Goal: Task Accomplishment & Management: Manage account settings

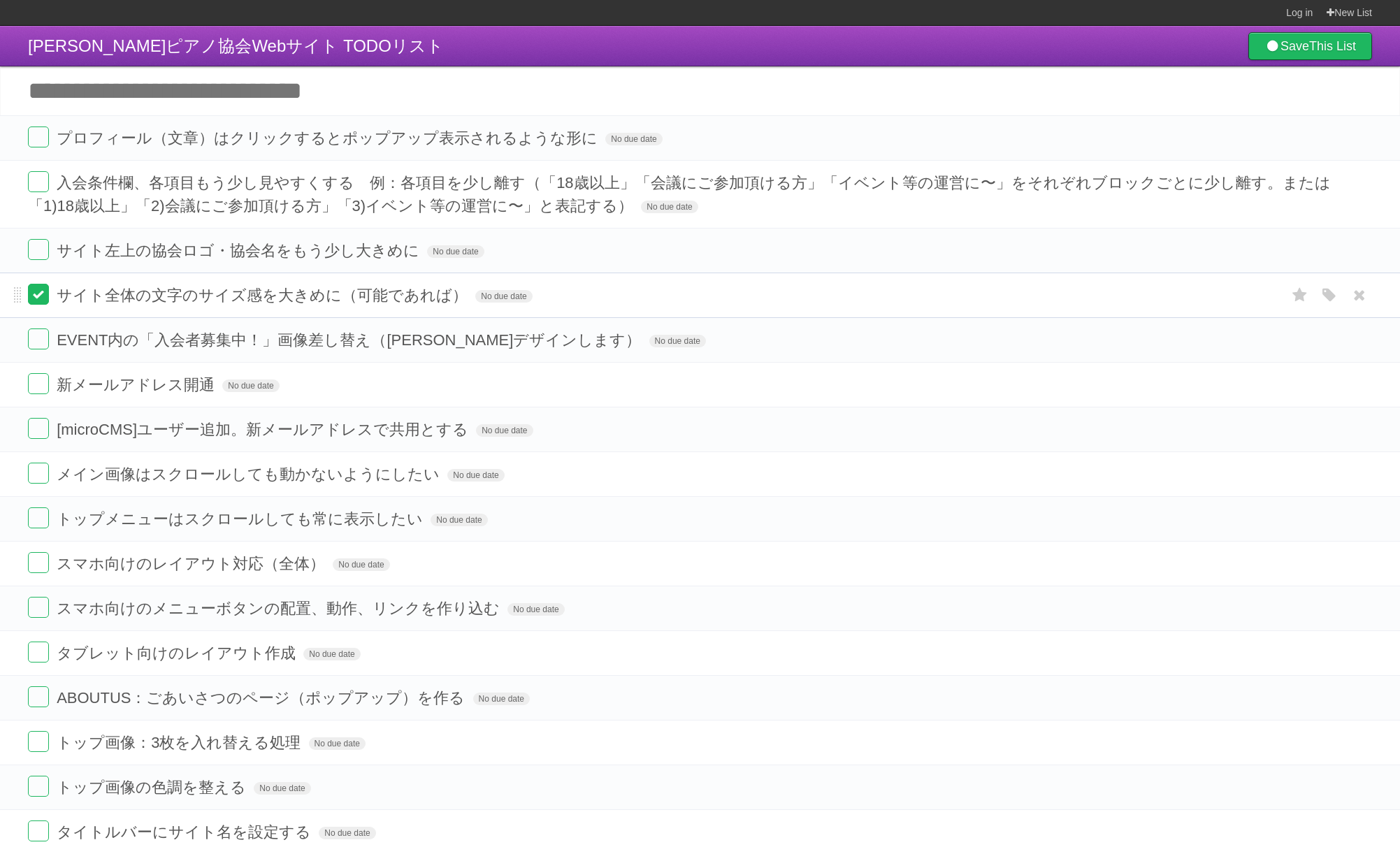
click at [33, 303] on label at bounding box center [38, 293] width 21 height 21
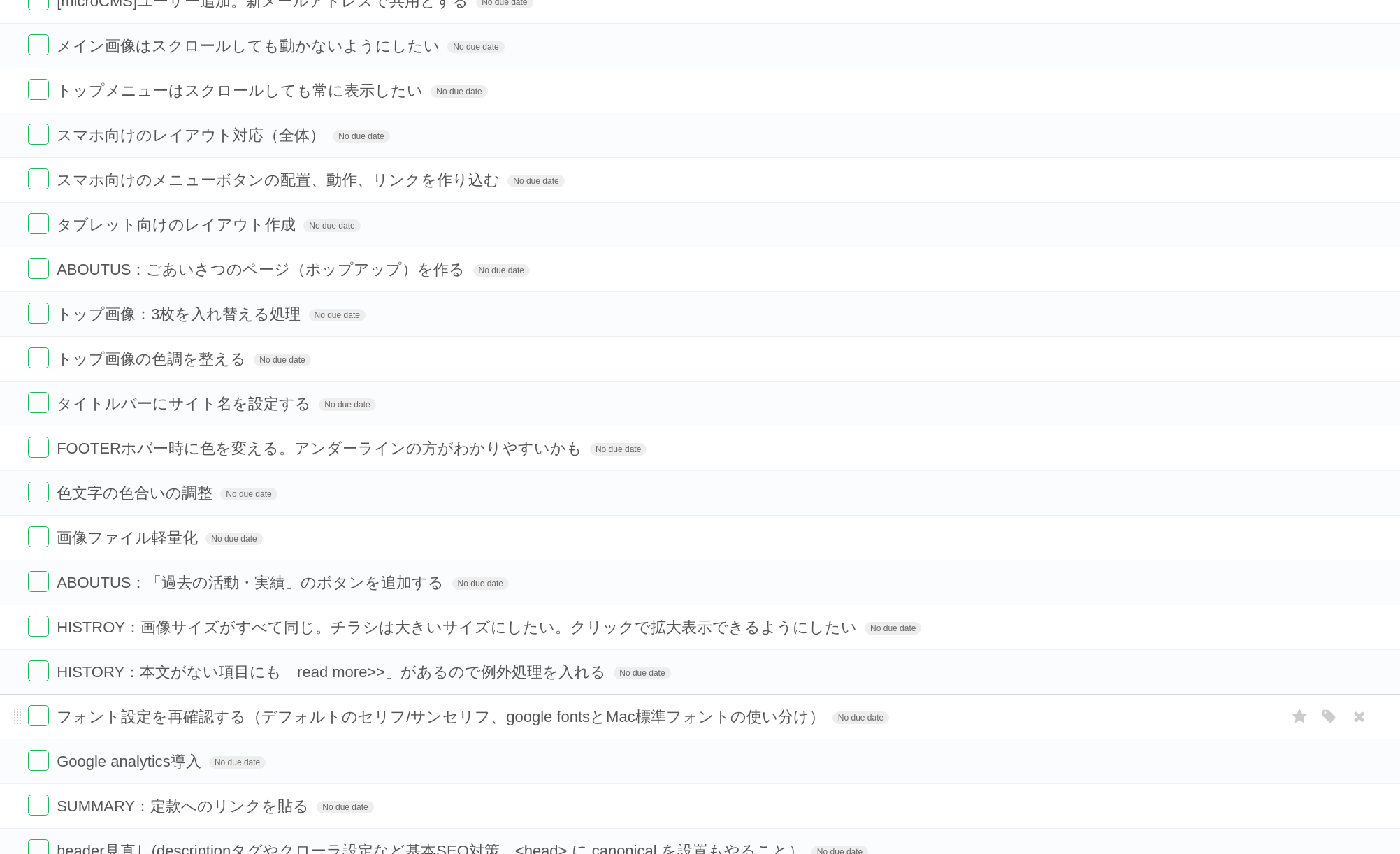
scroll to position [369, 0]
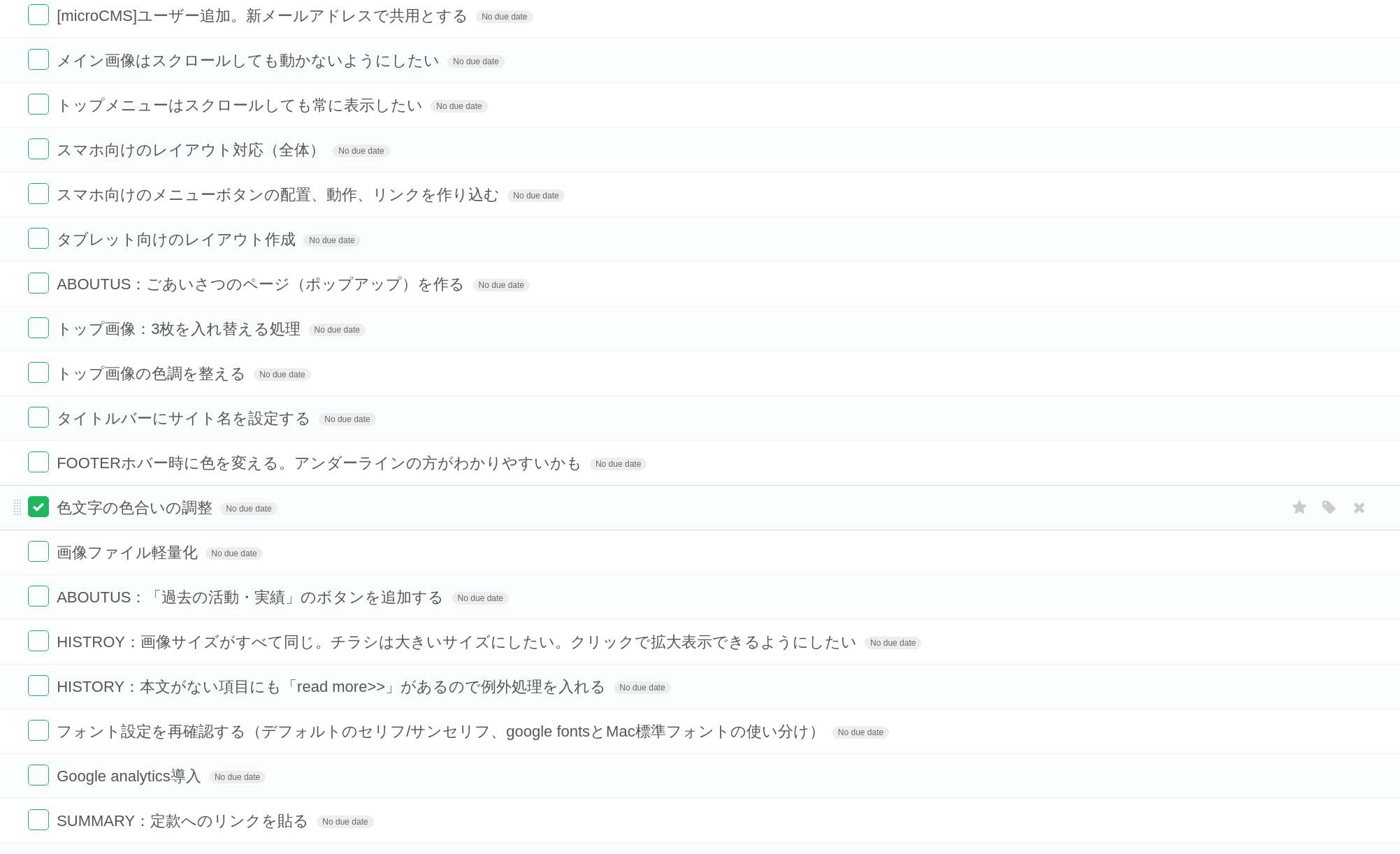
click at [38, 510] on label at bounding box center [38, 506] width 21 height 21
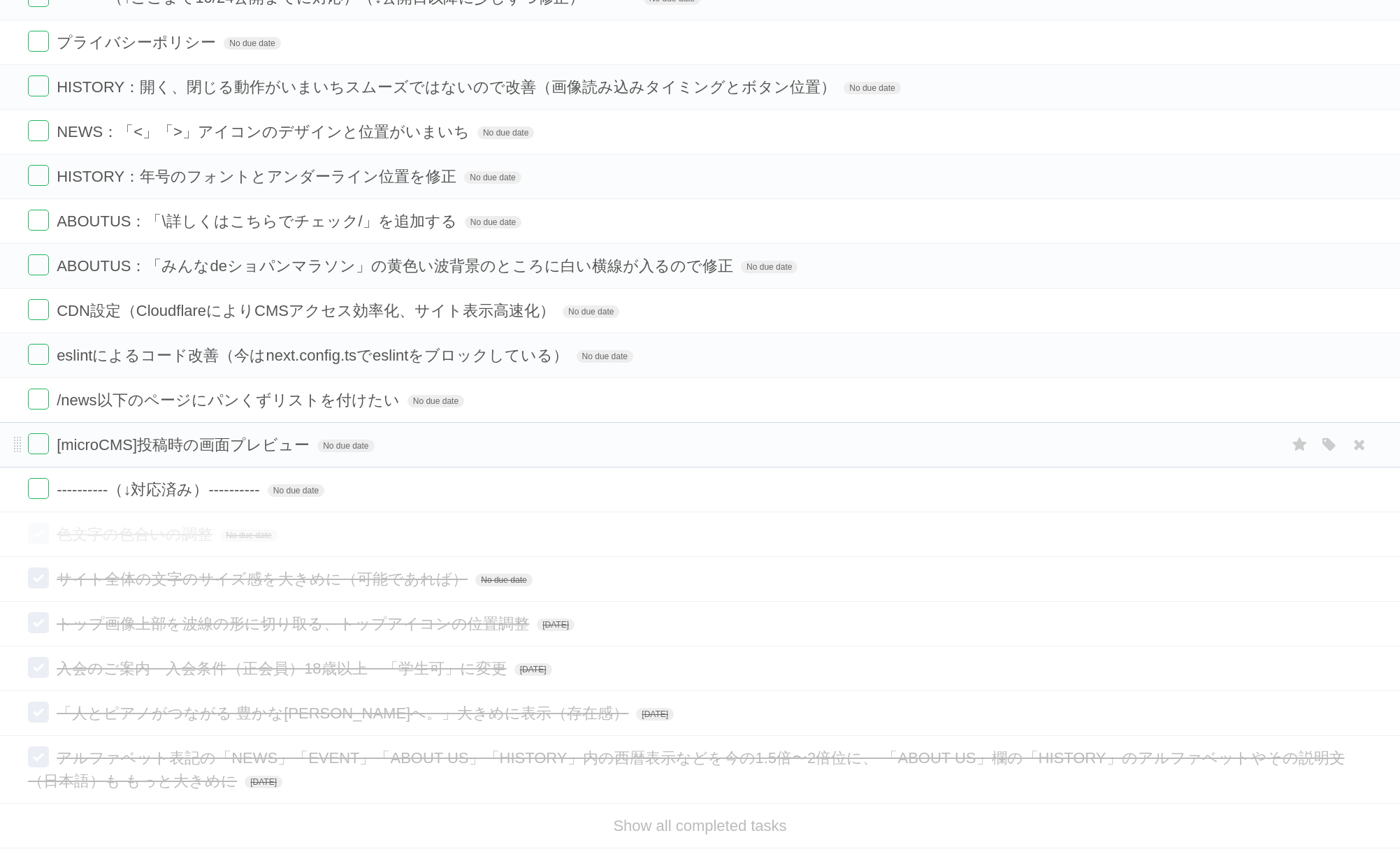
scroll to position [1460, 0]
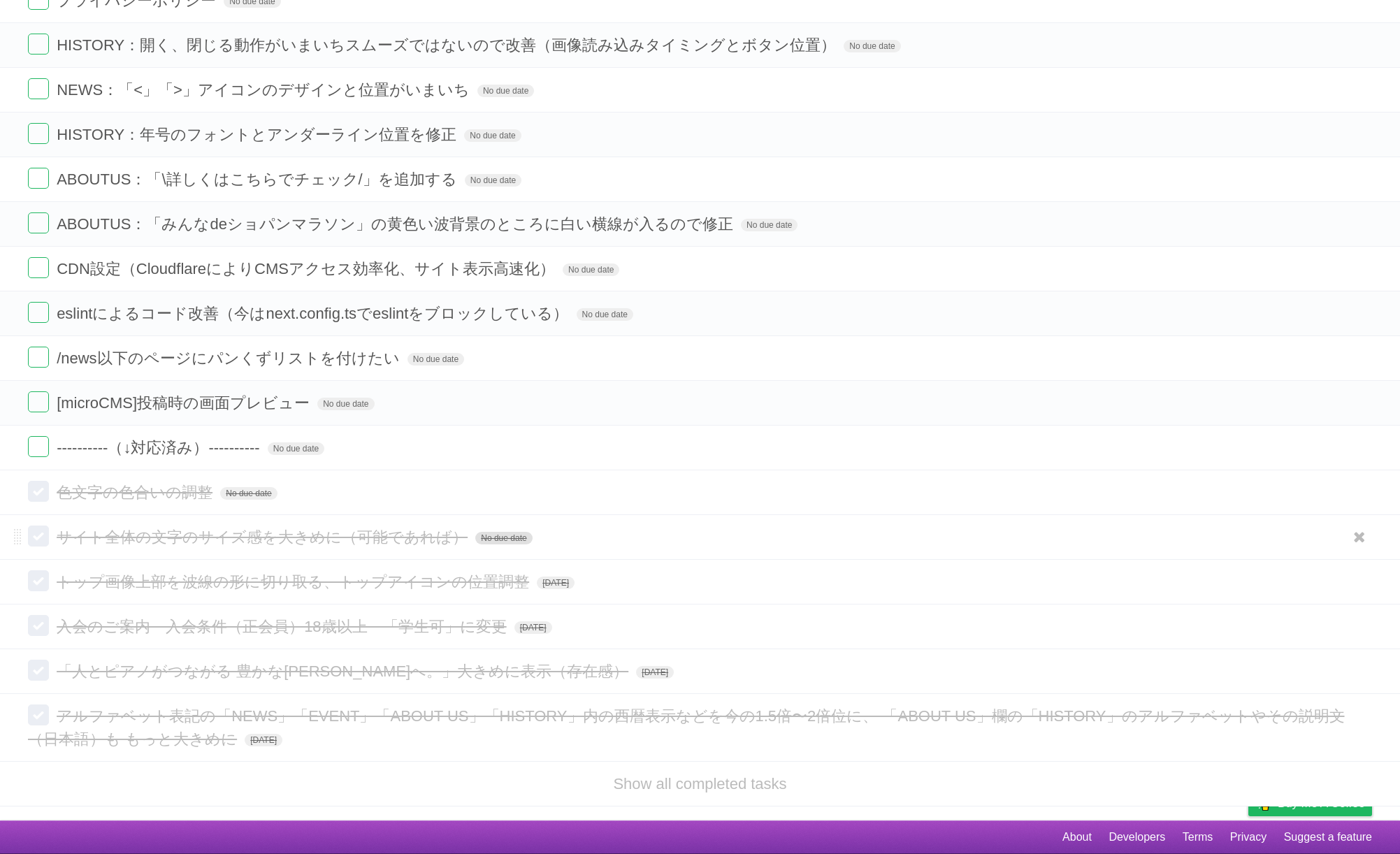
click at [501, 542] on span "No due date" at bounding box center [503, 538] width 57 height 13
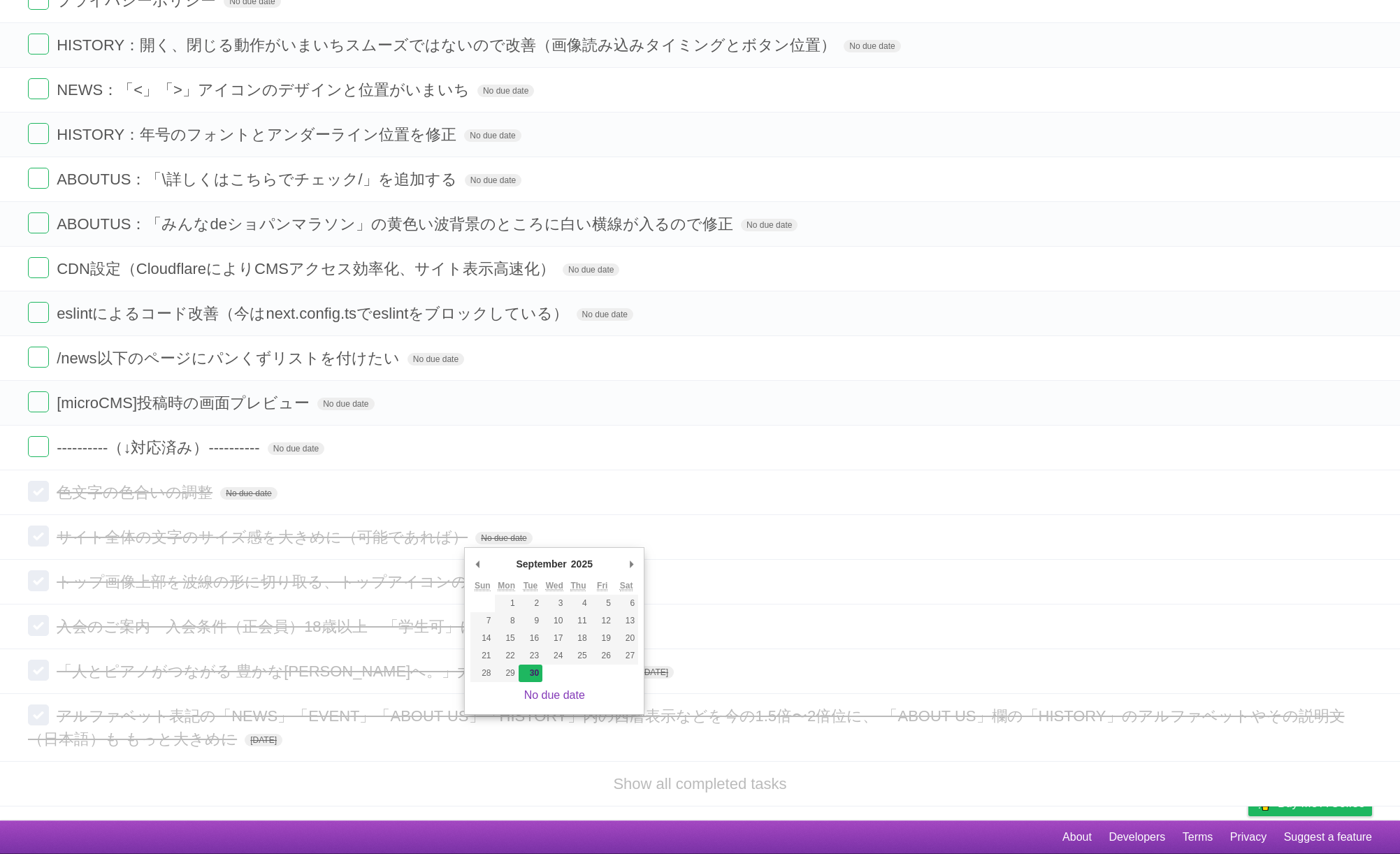
type span "[DATE]"
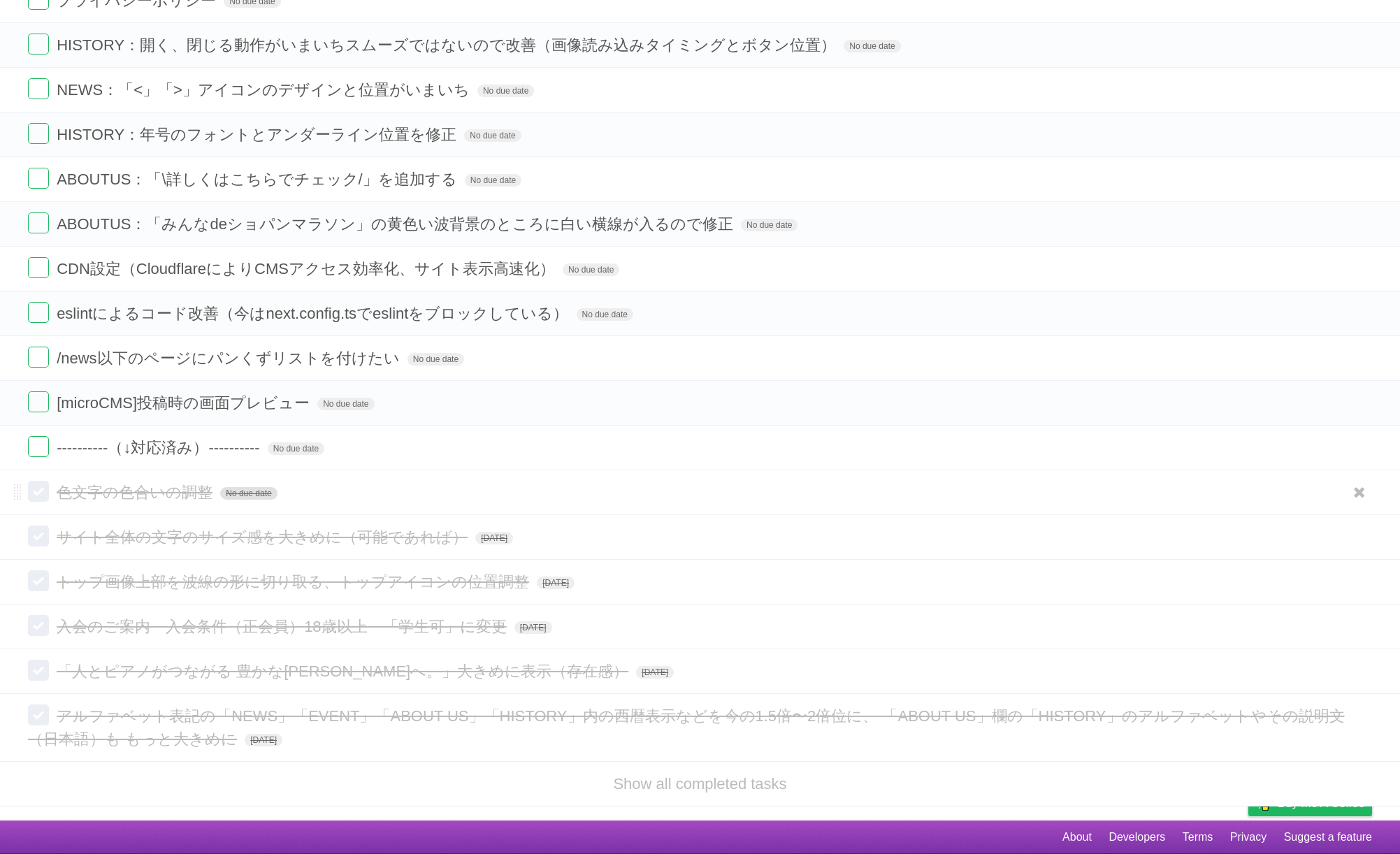
click at [256, 493] on span "No due date" at bounding box center [249, 492] width 57 height 13
type span "[DATE]"
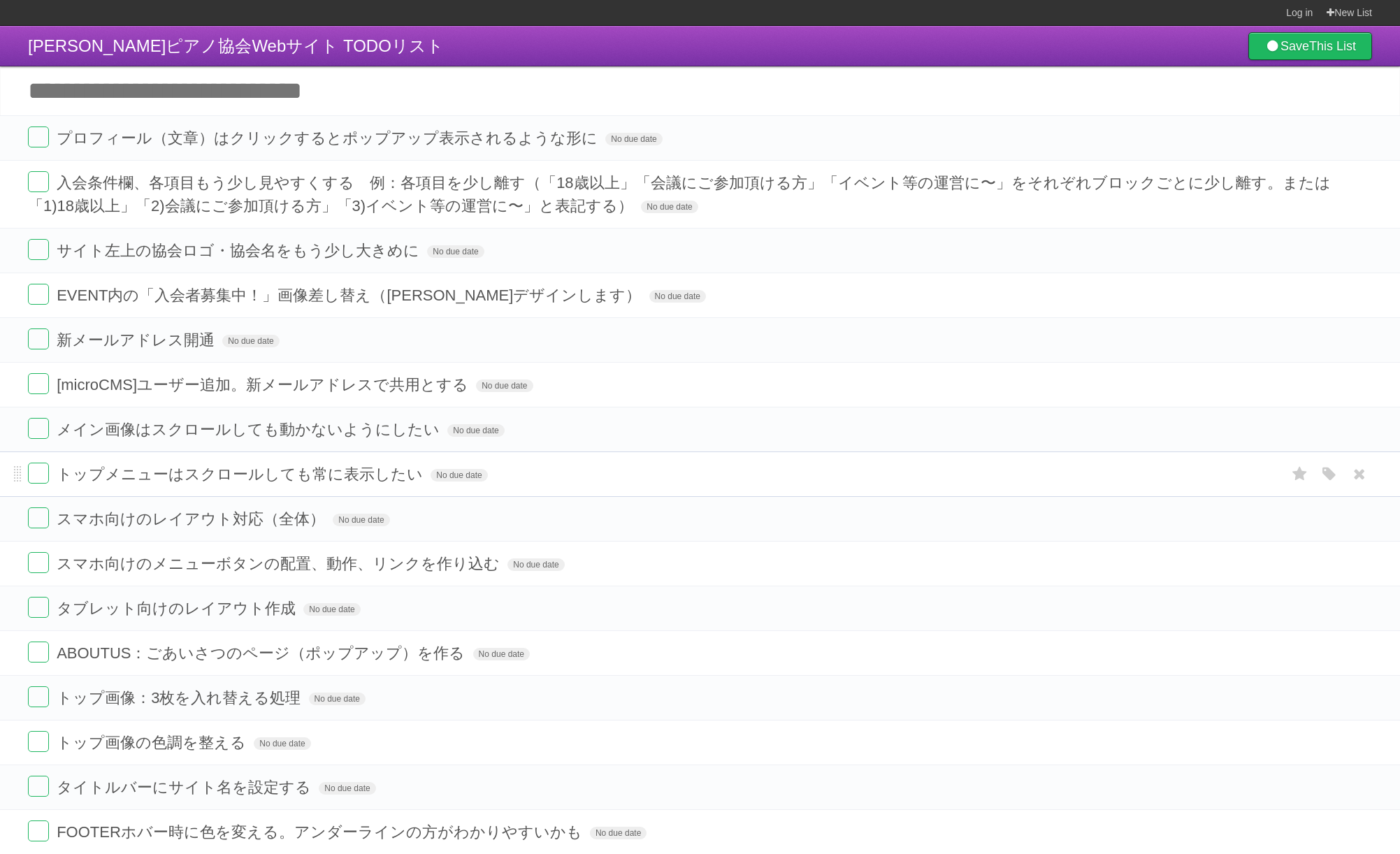
drag, startPoint x: 1062, startPoint y: 478, endPoint x: 1029, endPoint y: 470, distance: 34.0
click at [1062, 477] on form "トップメニューはスクロールしても常に表示したい No due date White Red Blue Green Purple Orange" at bounding box center [700, 474] width 1344 height 23
click at [32, 185] on label at bounding box center [38, 181] width 21 height 21
click at [373, 190] on span "入会条件欄、各項目もう少し見やすくする　例：各項目を少し離す（「18歳以上」「会議にご参加頂ける方」「イベント等の運営に〜」をそれぞれブロックごとに少し離す。…" at bounding box center [679, 194] width 1303 height 41
click at [38, 176] on label at bounding box center [38, 181] width 21 height 21
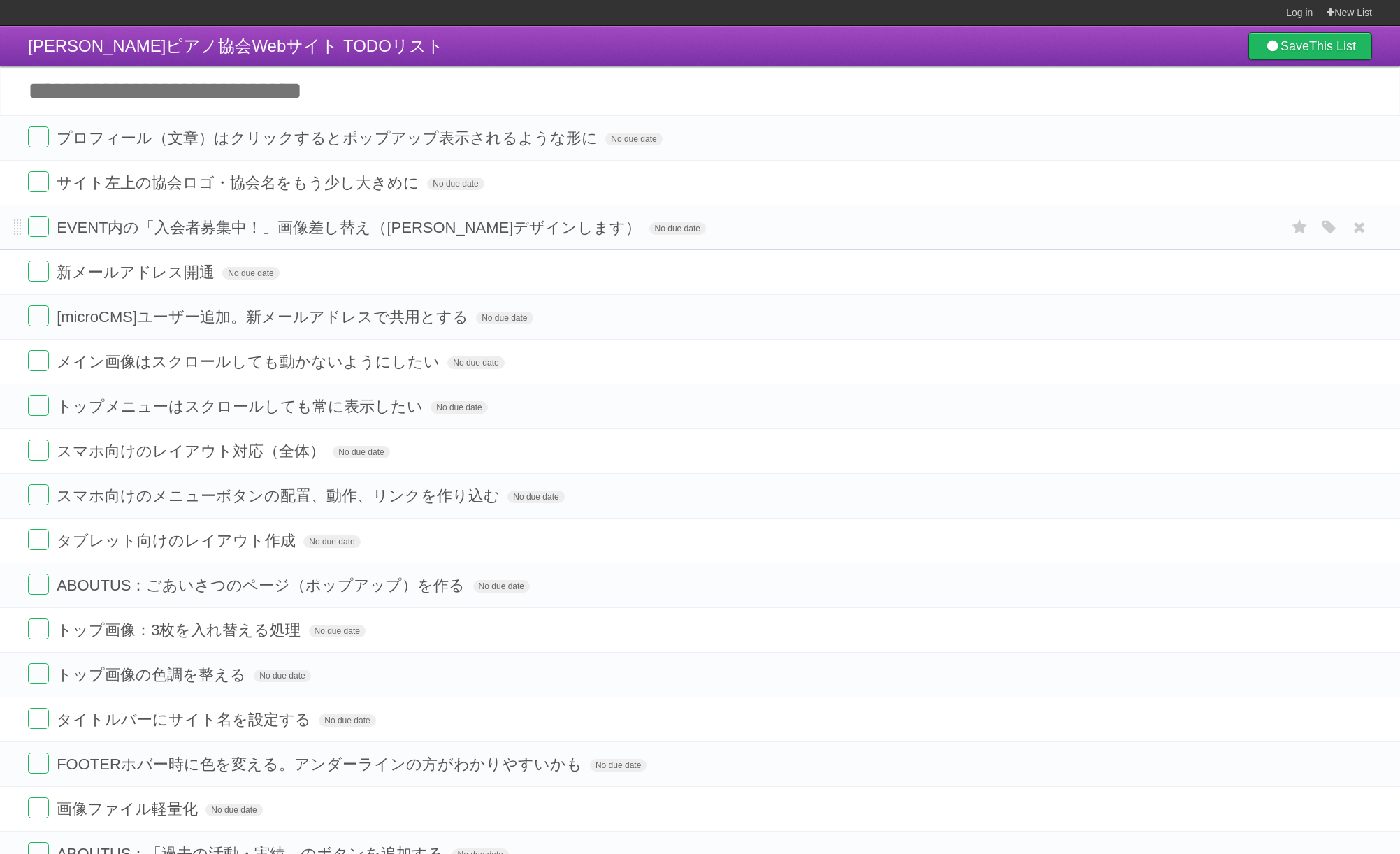
scroll to position [1460, 0]
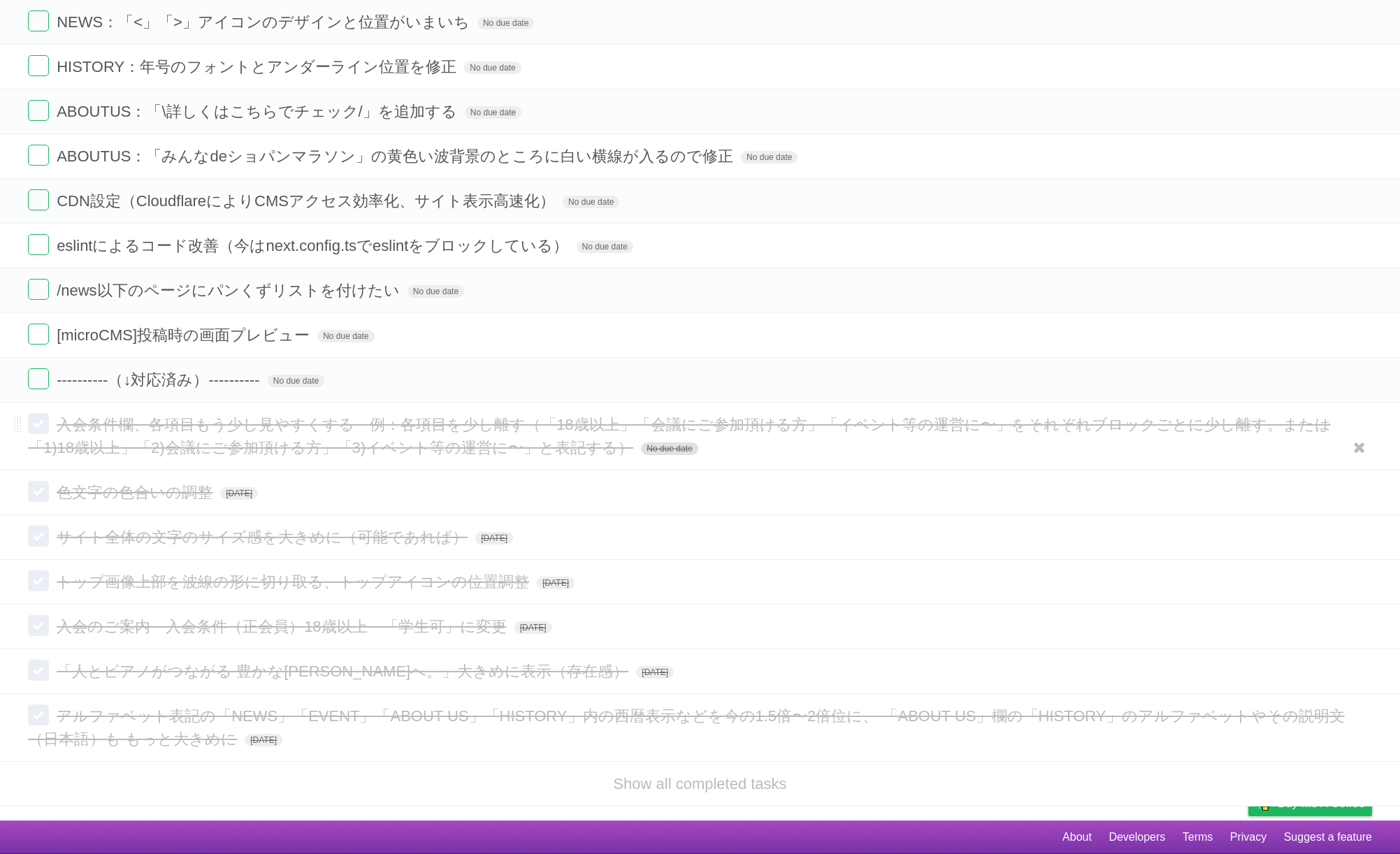
click at [641, 445] on span "No due date" at bounding box center [669, 448] width 57 height 13
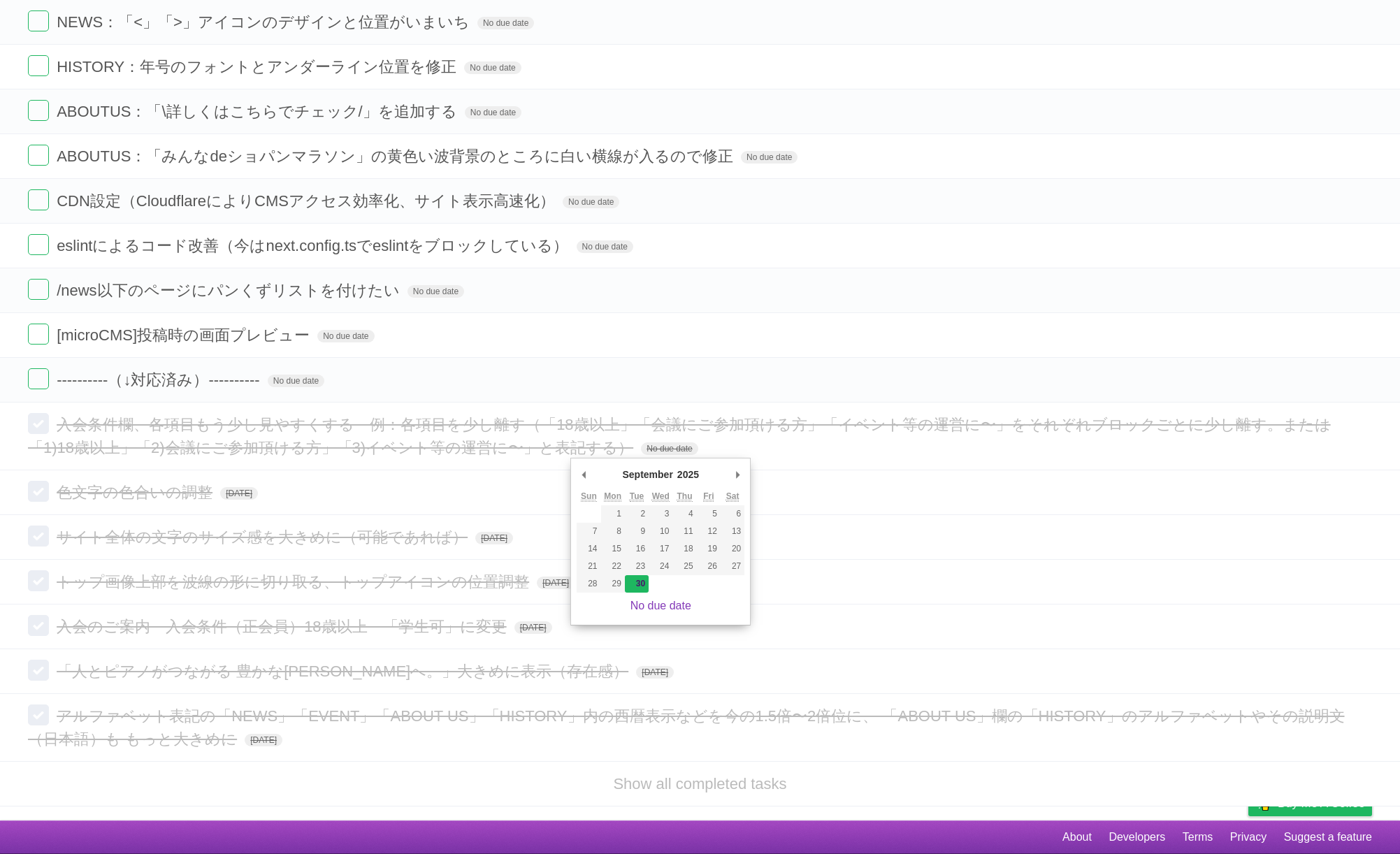
type span "[DATE]"
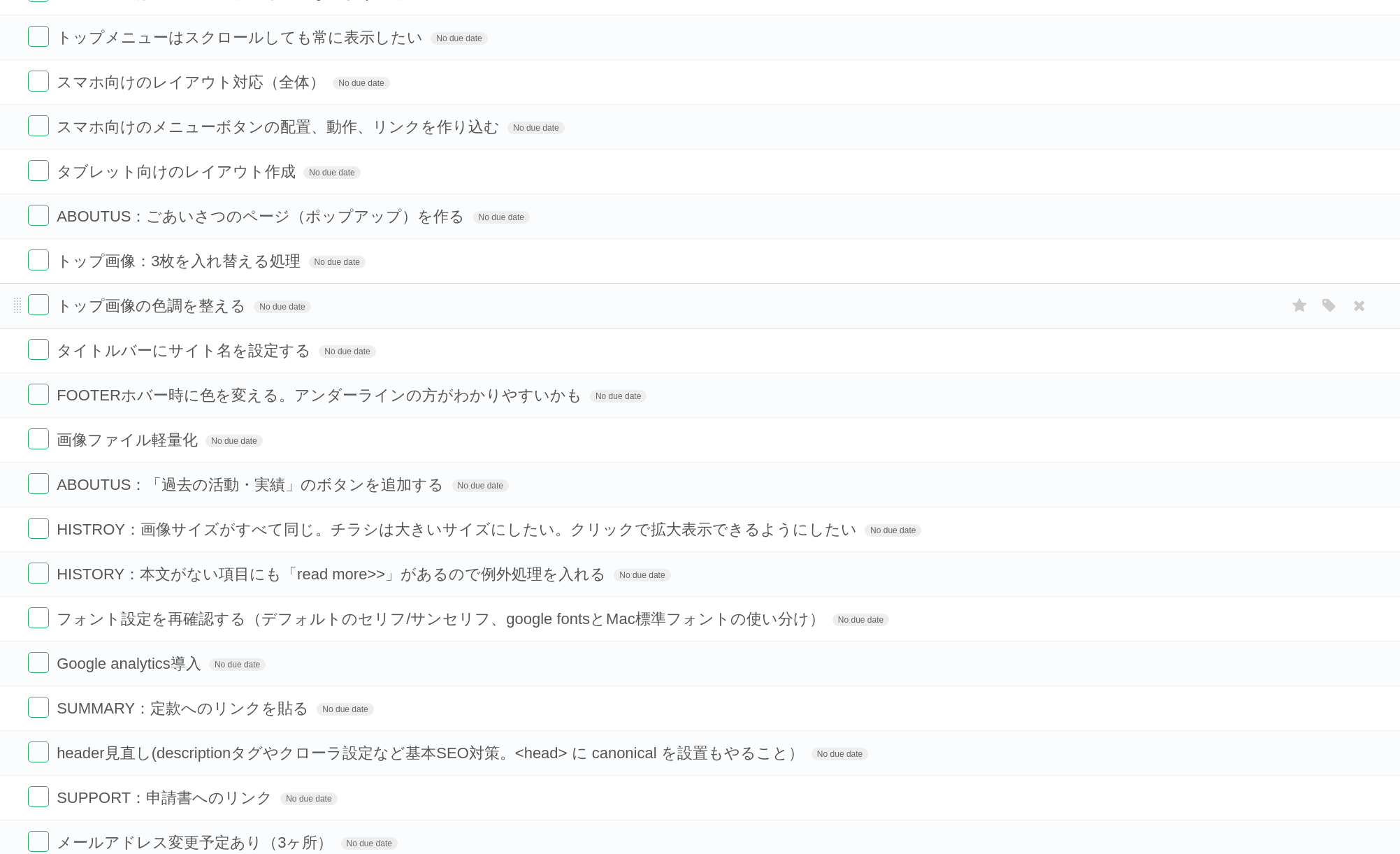
scroll to position [737, 0]
